Goal: Information Seeking & Learning: Learn about a topic

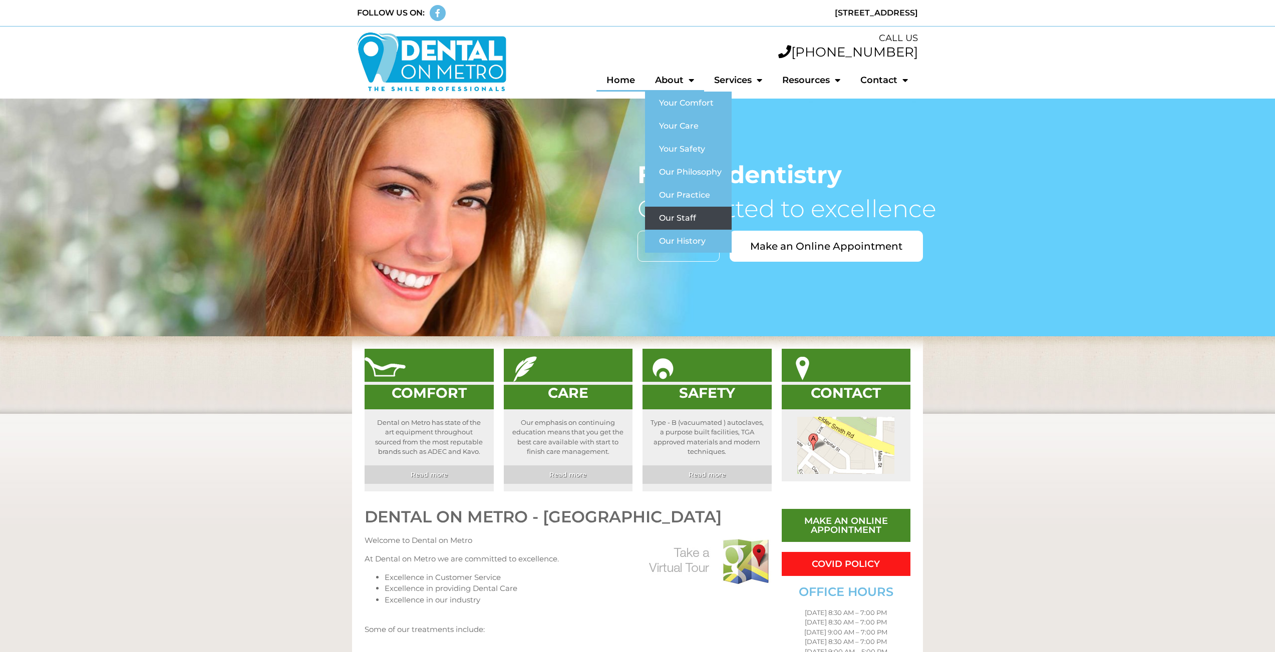
click at [674, 218] on link "Our Staff" at bounding box center [688, 218] width 87 height 23
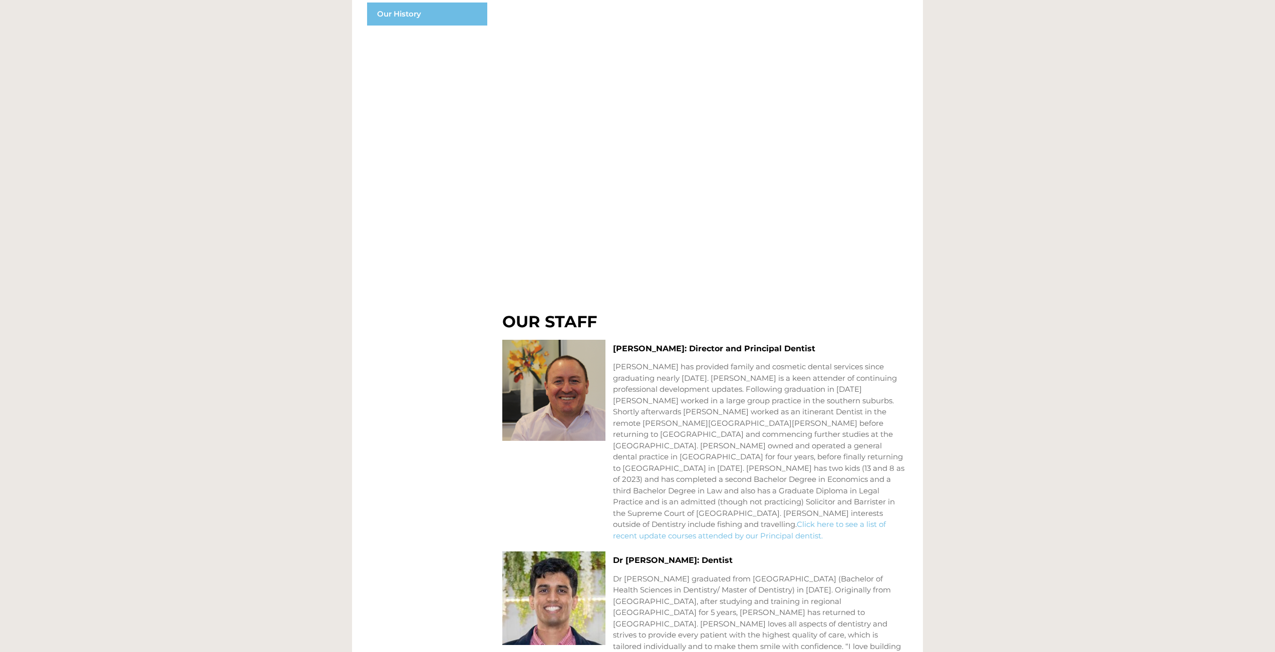
scroll to position [380, 0]
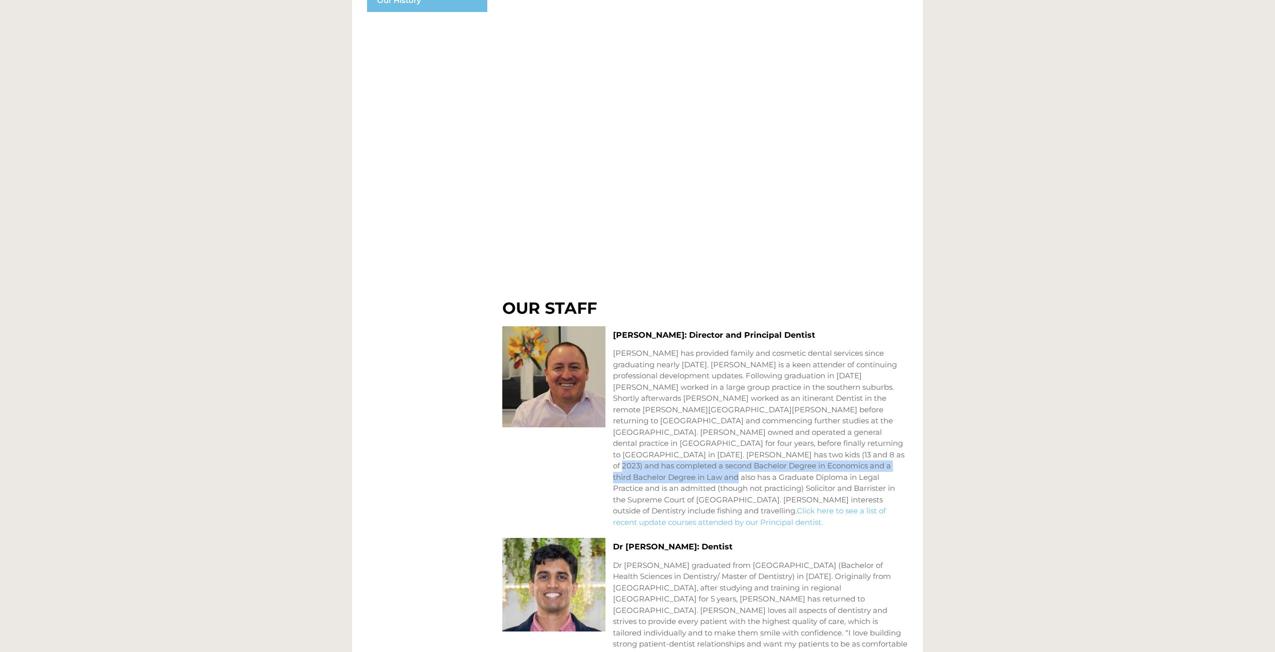
drag, startPoint x: 716, startPoint y: 452, endPoint x: 828, endPoint y: 462, distance: 113.1
click at [828, 462] on p "Dr Peter Bertossa has provided family and cosmetic dental services since gradua…" at bounding box center [760, 438] width 295 height 180
click at [758, 408] on p "Dr Peter Bertossa has provided family and cosmetic dental services since gradua…" at bounding box center [760, 438] width 295 height 180
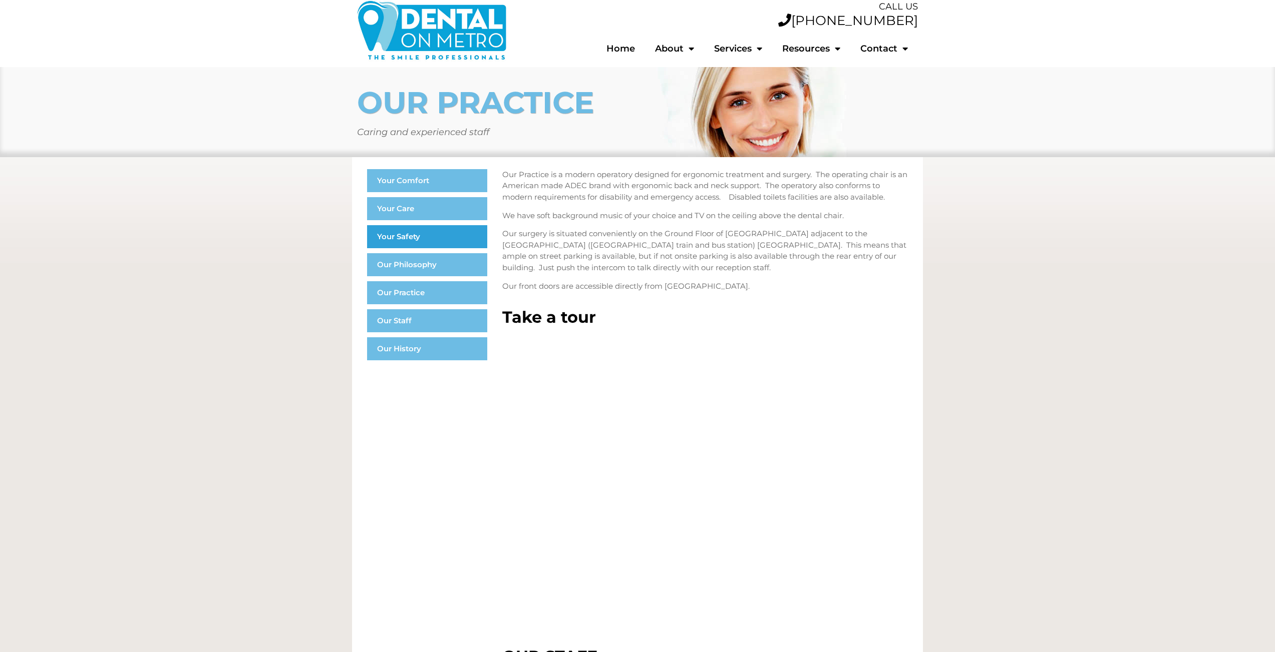
scroll to position [0, 0]
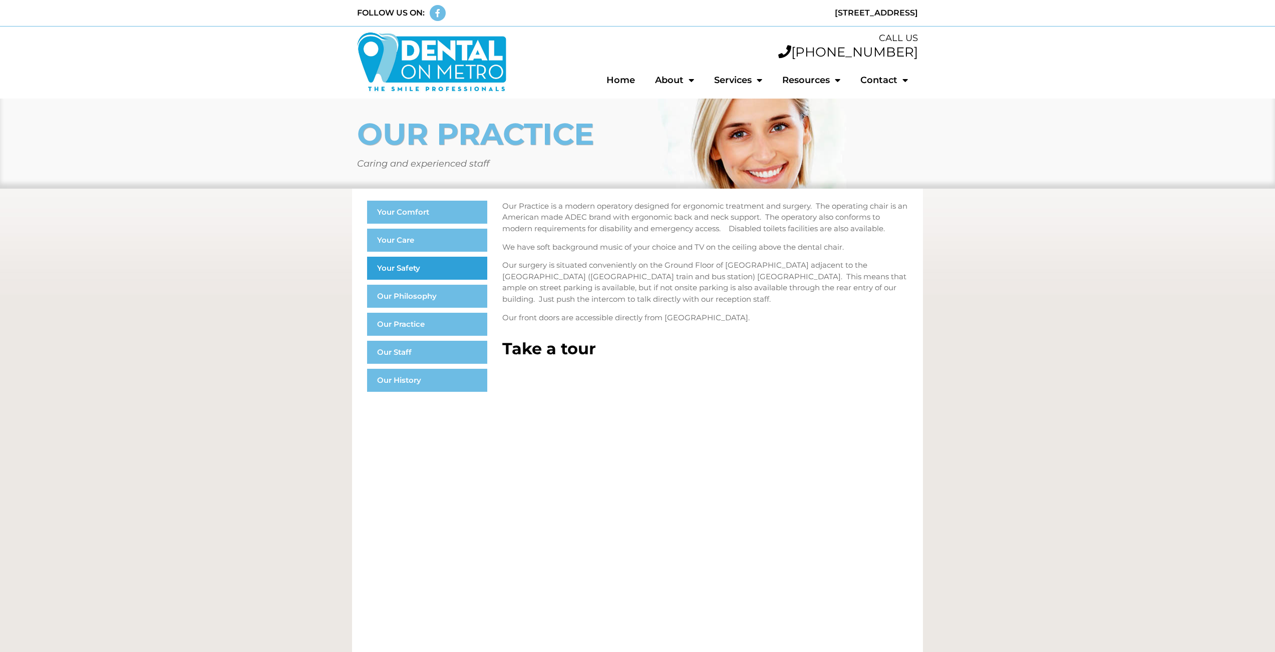
click at [429, 262] on link "Your Safety" at bounding box center [427, 268] width 120 height 23
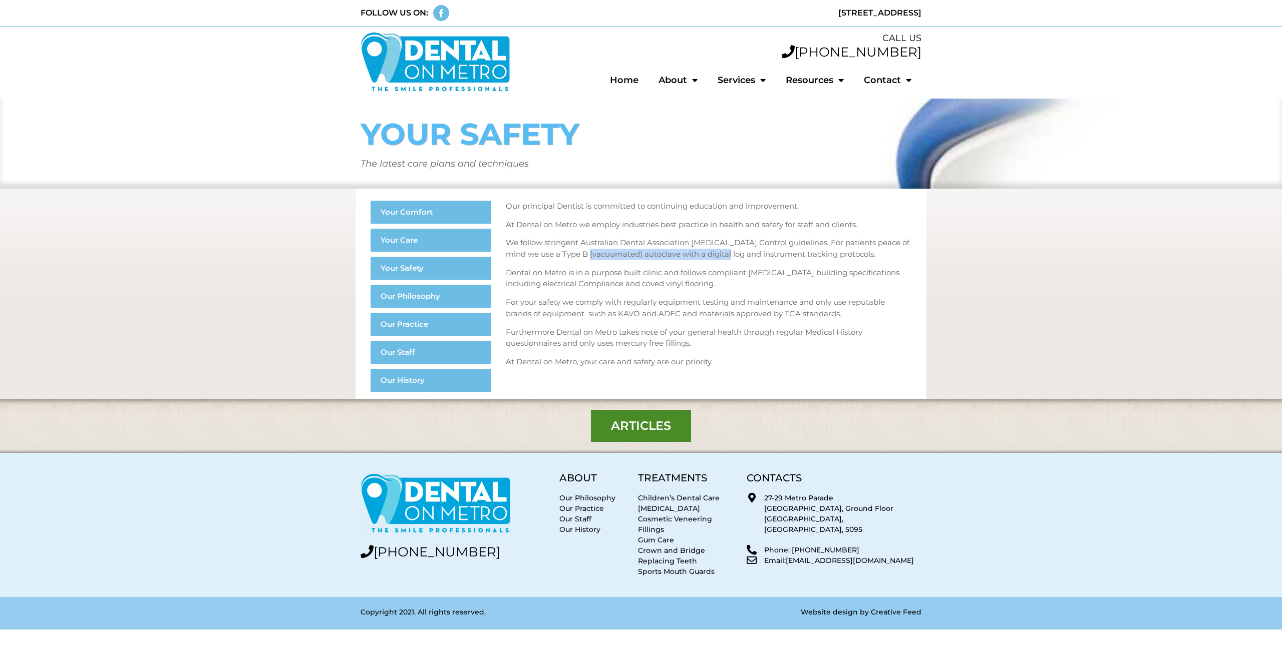
drag, startPoint x: 585, startPoint y: 254, endPoint x: 727, endPoint y: 257, distance: 142.2
click at [727, 257] on p "We follow stringent Australian Dental Association Cross Infection Control guide…" at bounding box center [708, 248] width 405 height 23
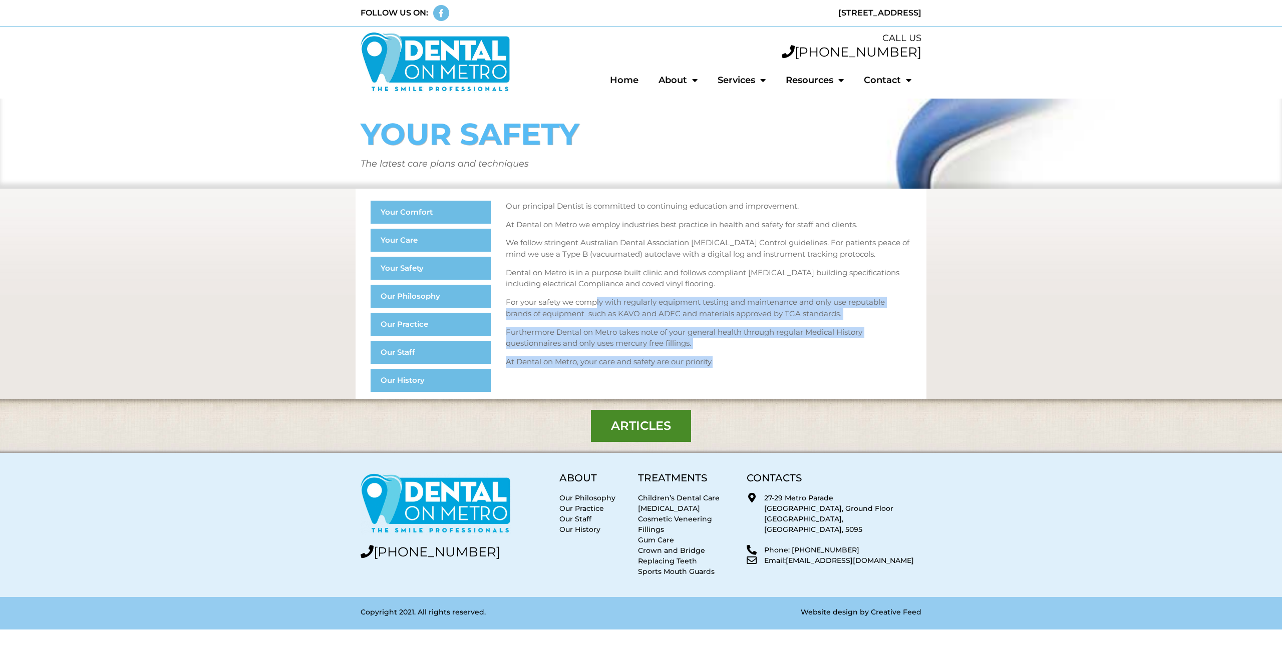
drag, startPoint x: 597, startPoint y: 301, endPoint x: 822, endPoint y: 358, distance: 232.5
click at [822, 358] on div "Our principal Dentist is committed to continuing education and improvement. At …" at bounding box center [708, 284] width 405 height 167
click at [749, 331] on p "Furthermore Dental on Metro takes note of your general health through regular M…" at bounding box center [708, 338] width 405 height 23
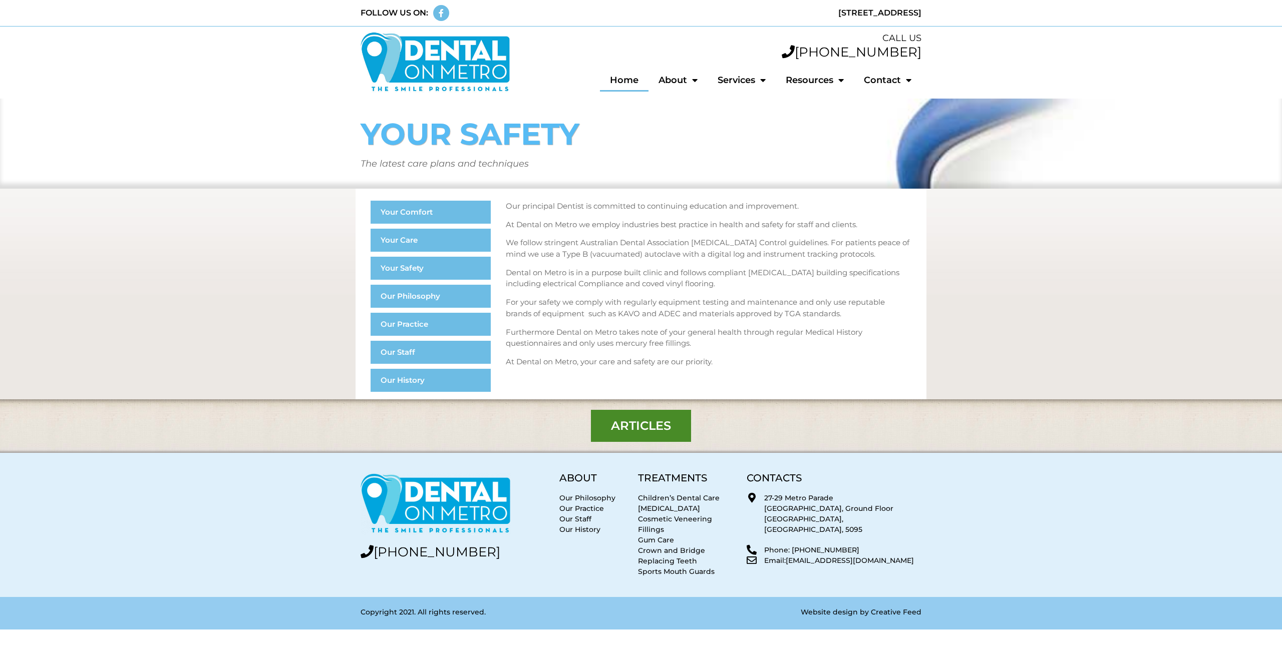
click at [625, 77] on link "Home" at bounding box center [624, 80] width 49 height 23
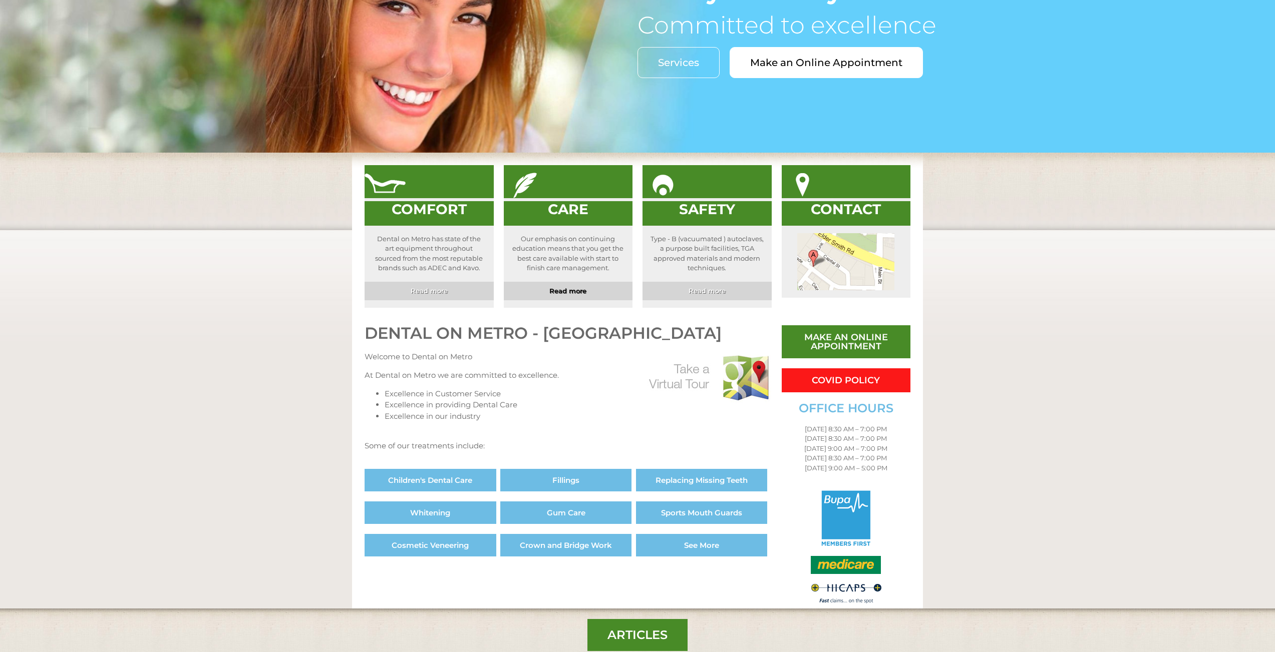
scroll to position [362, 0]
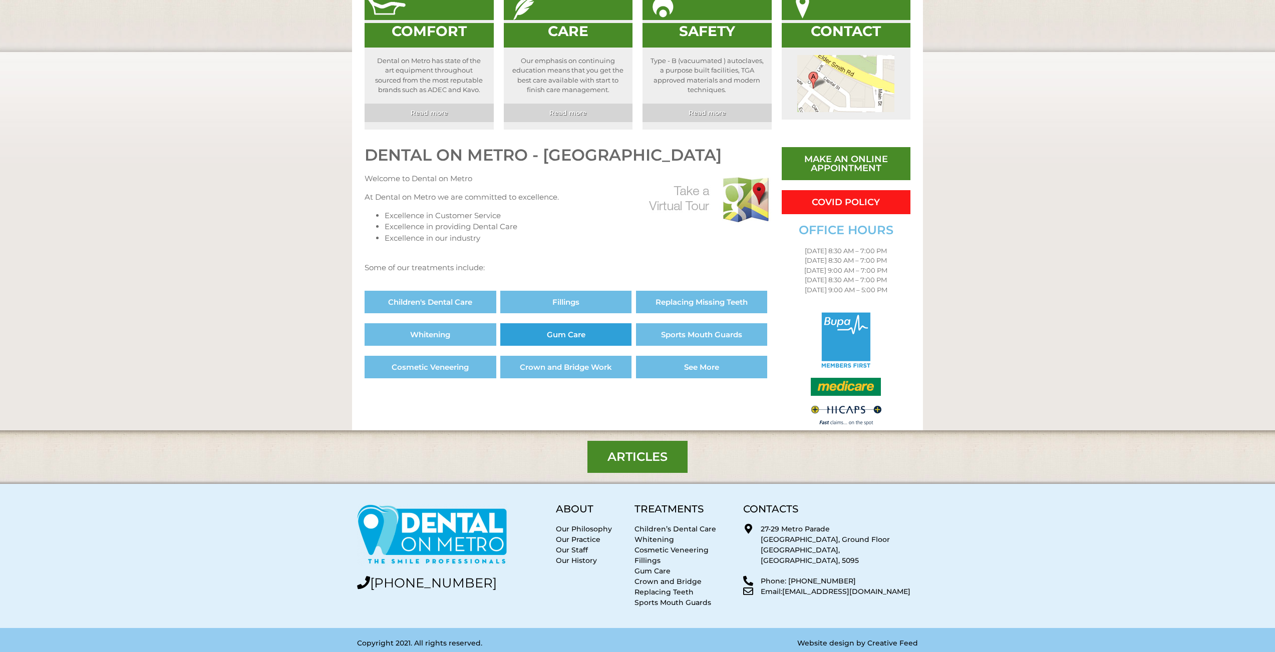
click at [591, 333] on span "Gum Care" at bounding box center [566, 335] width 117 height 8
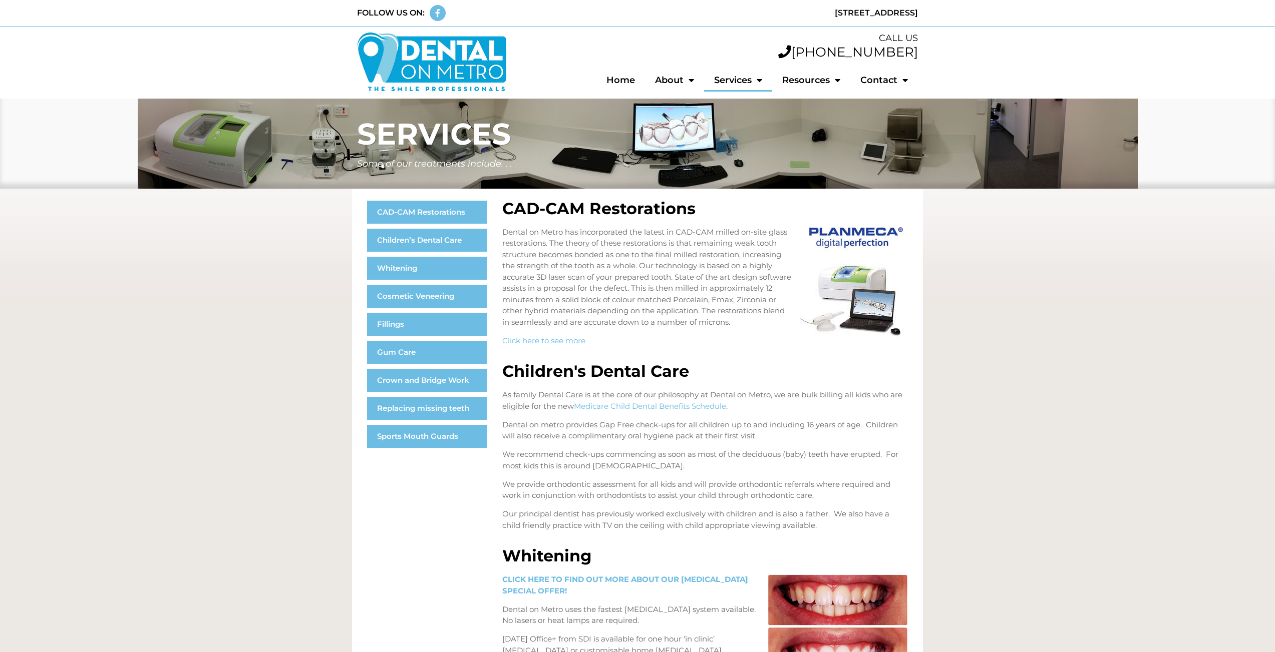
scroll to position [1085, 0]
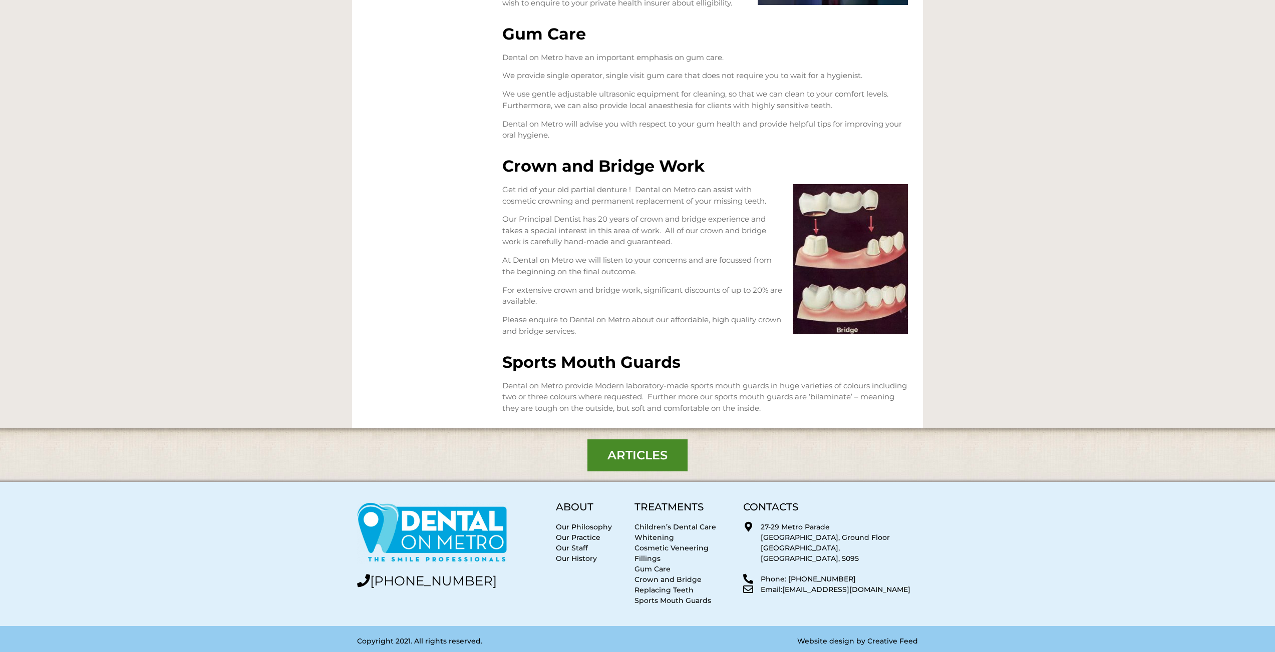
drag, startPoint x: 543, startPoint y: 58, endPoint x: 737, endPoint y: 58, distance: 194.7
click at [737, 58] on p "Dental on Metro have an important emphasis on gum care." at bounding box center [704, 58] width 405 height 12
click at [645, 74] on p "We provide single operator, single visit gum care that does not require you to …" at bounding box center [704, 76] width 405 height 12
drag, startPoint x: 572, startPoint y: 74, endPoint x: 863, endPoint y: 76, distance: 290.4
click at [863, 76] on p "We provide single operator, single visit gum care that does not require you to …" at bounding box center [704, 76] width 405 height 12
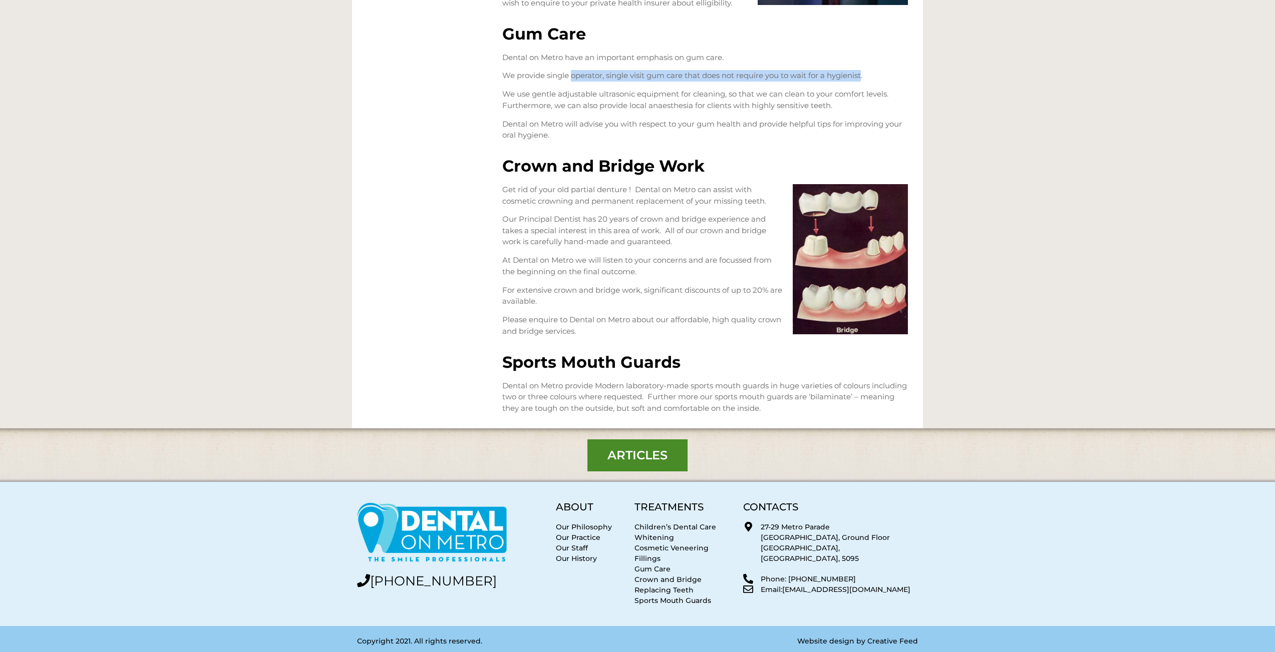
click at [862, 76] on p "We provide single operator, single visit gum care that does not require you to …" at bounding box center [704, 76] width 405 height 12
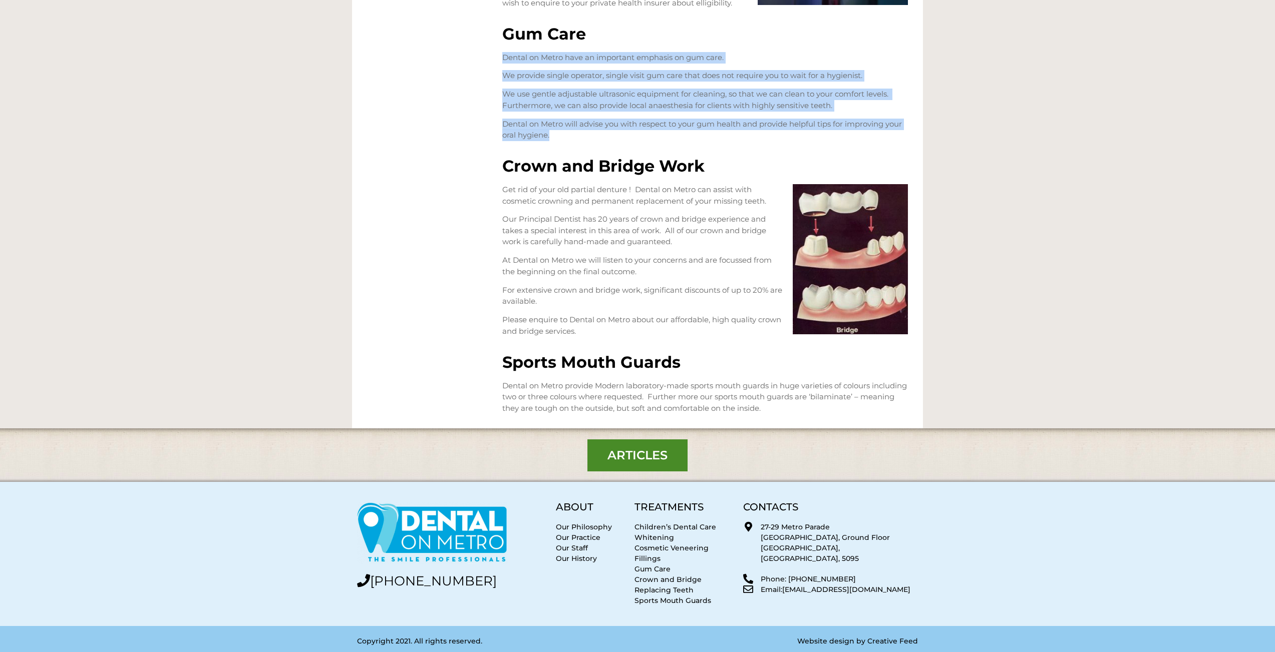
drag, startPoint x: 556, startPoint y: 135, endPoint x: 500, endPoint y: 56, distance: 96.5
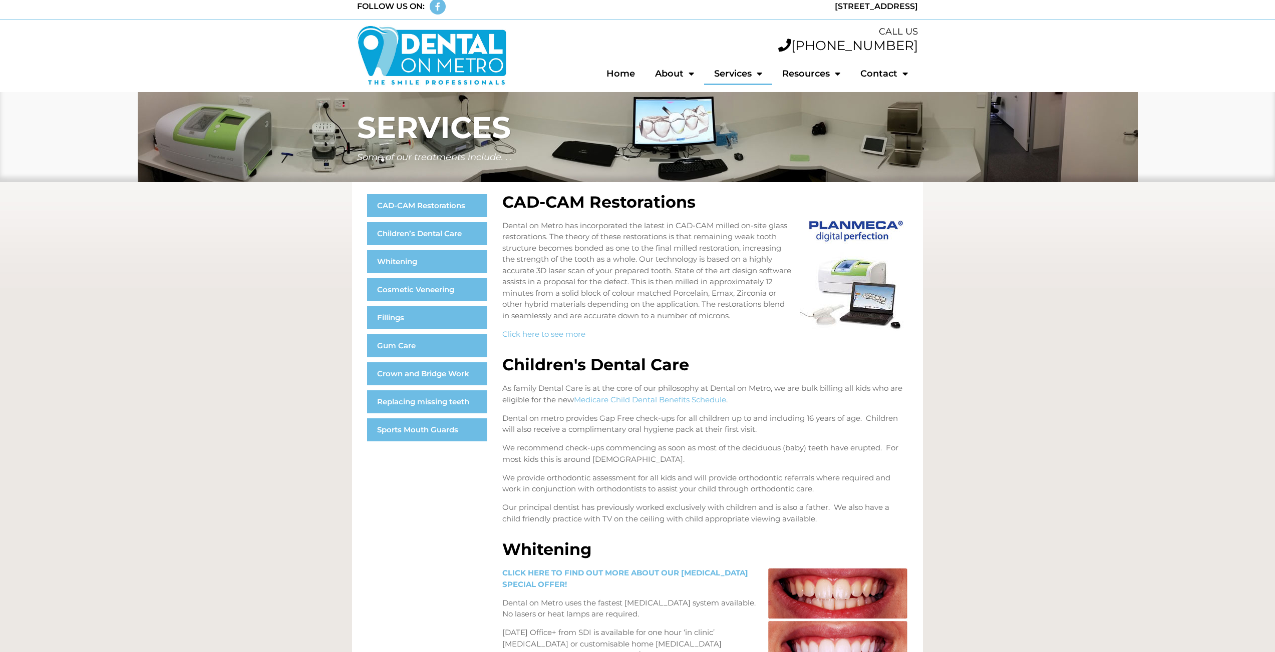
scroll to position [0, 0]
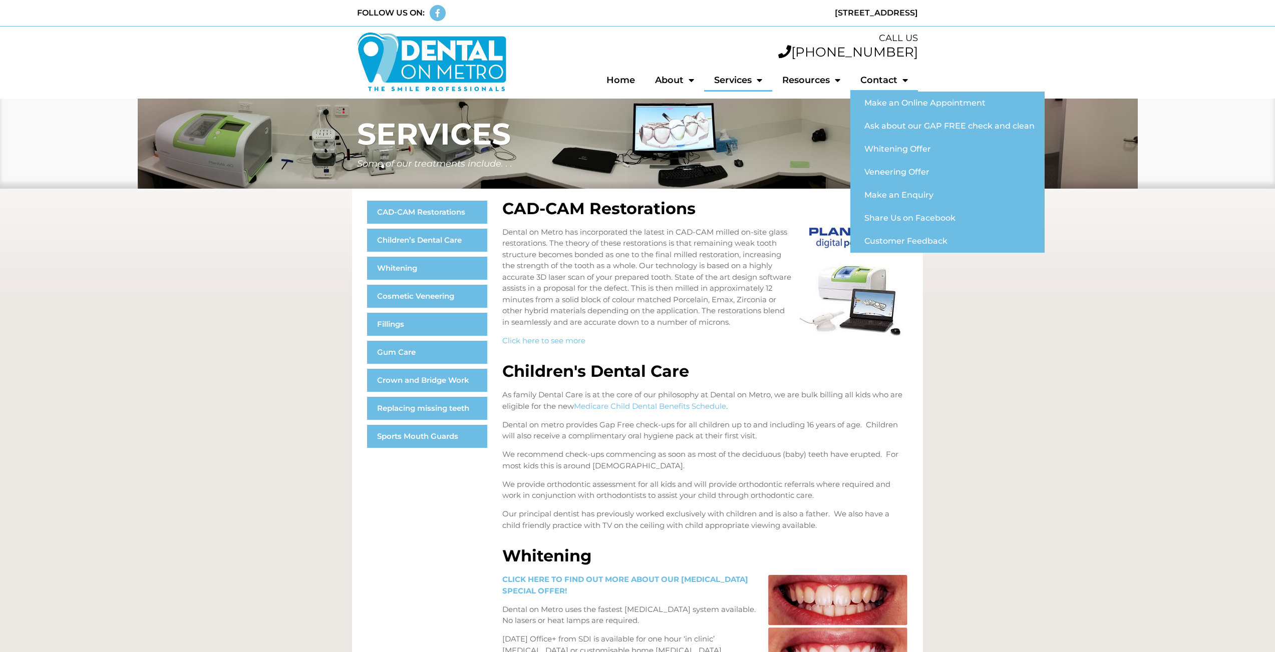
click at [888, 76] on link "Contact" at bounding box center [884, 80] width 68 height 23
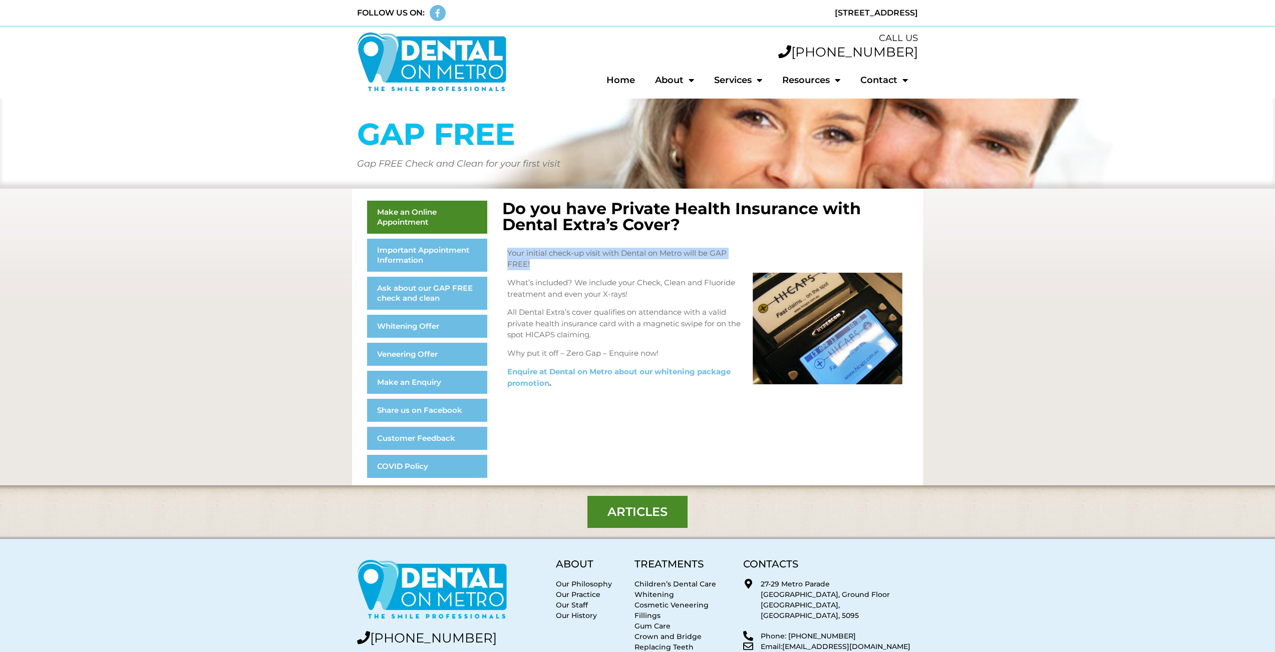
drag, startPoint x: 537, startPoint y: 264, endPoint x: 507, endPoint y: 254, distance: 31.7
click at [507, 254] on div "Your initial check-up visit with Dental on Metro will be GAP FREE! What’s inclu…" at bounding box center [624, 322] width 245 height 159
click at [654, 295] on p "What’s included? We include your Check, Clean and Fluoride treatment and even y…" at bounding box center [624, 288] width 235 height 23
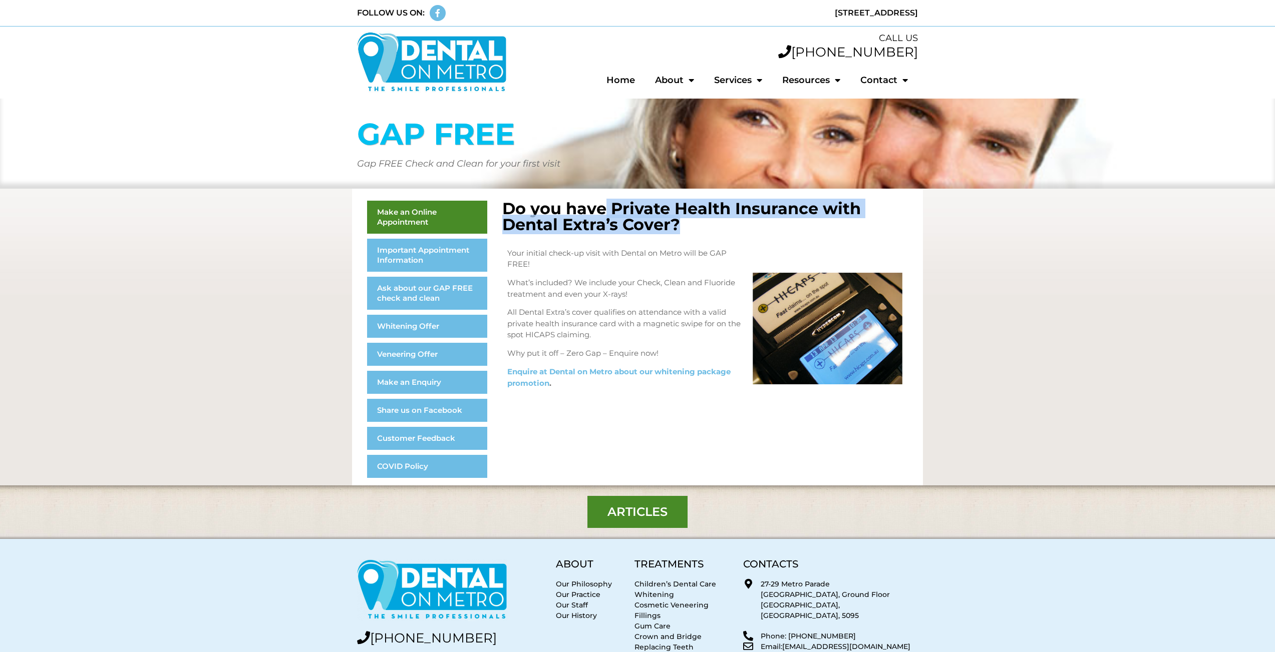
drag, startPoint x: 605, startPoint y: 213, endPoint x: 794, endPoint y: 216, distance: 189.3
click at [794, 216] on h2 "Do you have Private Health Insurance with Dental Extra’s Cover?" at bounding box center [704, 217] width 405 height 32
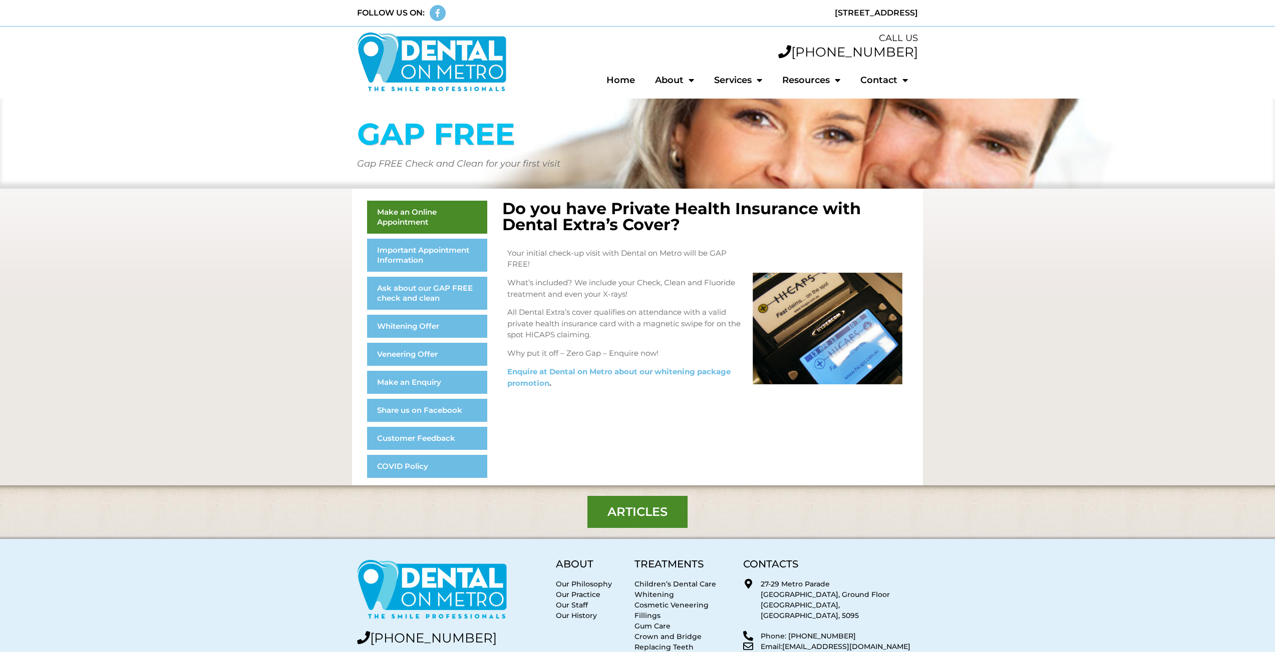
click at [666, 251] on p "Your initial check-up visit with Dental on Metro will be GAP FREE!" at bounding box center [624, 259] width 235 height 23
drag, startPoint x: 560, startPoint y: 252, endPoint x: 687, endPoint y: 254, distance: 127.7
click at [687, 254] on p "Your initial check-up visit with Dental on Metro will be GAP FREE!" at bounding box center [624, 259] width 235 height 23
click at [683, 254] on p "Your initial check-up visit with Dental on Metro will be GAP FREE!" at bounding box center [624, 259] width 235 height 23
drag, startPoint x: 559, startPoint y: 254, endPoint x: 680, endPoint y: 259, distance: 121.2
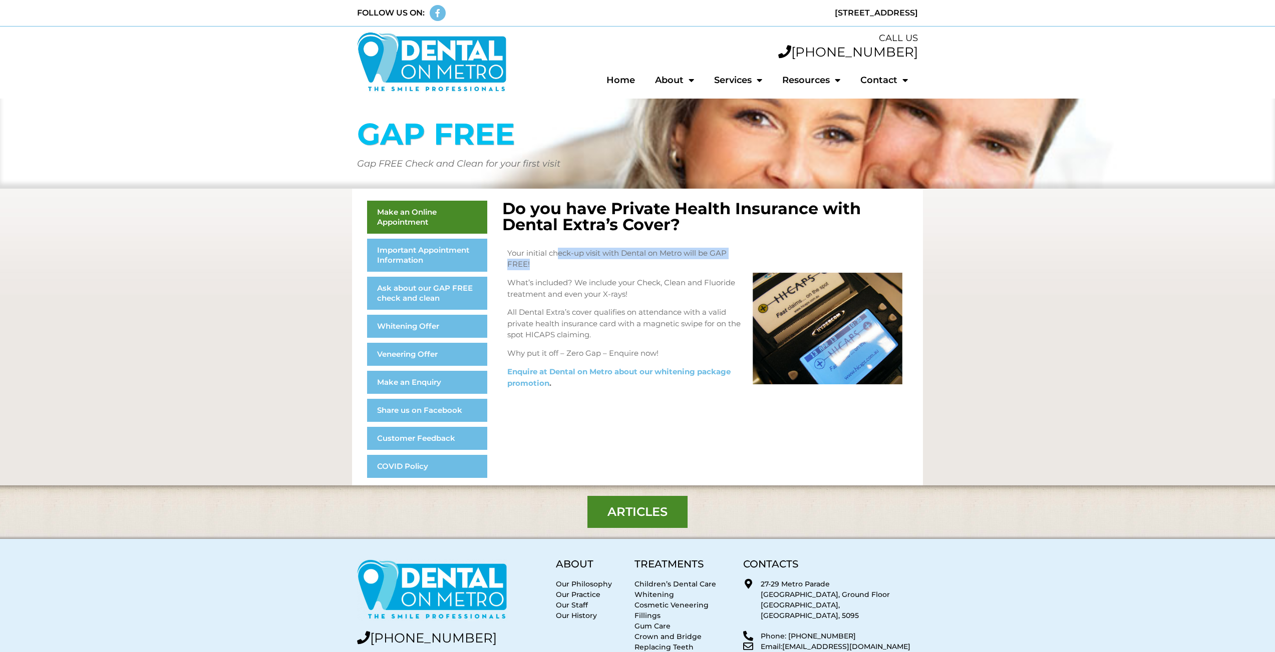
click at [680, 259] on p "Your initial check-up visit with Dental on Metro will be GAP FREE!" at bounding box center [624, 259] width 235 height 23
drag, startPoint x: 665, startPoint y: 265, endPoint x: 643, endPoint y: 273, distance: 24.1
click at [661, 267] on p "Your initial check-up visit with Dental on Metro will be GAP FREE!" at bounding box center [624, 259] width 235 height 23
